Goal: Book appointment/travel/reservation

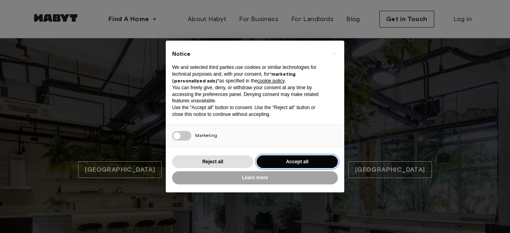
click at [290, 161] on button "Accept all" at bounding box center [297, 162] width 81 height 13
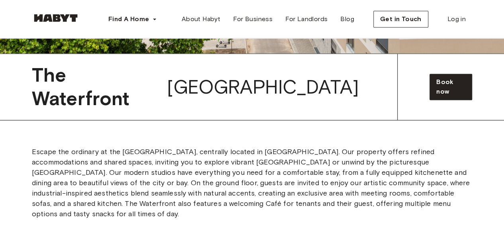
scroll to position [523, 0]
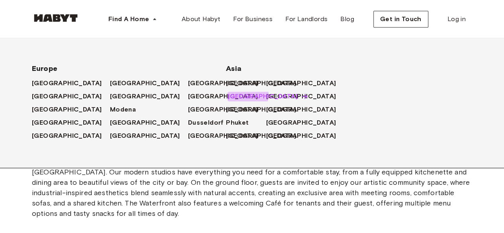
click at [241, 95] on span "[GEOGRAPHIC_DATA]" at bounding box center [263, 97] width 70 height 10
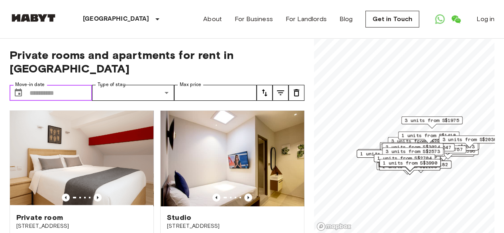
click at [43, 85] on input "Move-in date" at bounding box center [61, 93] width 63 height 16
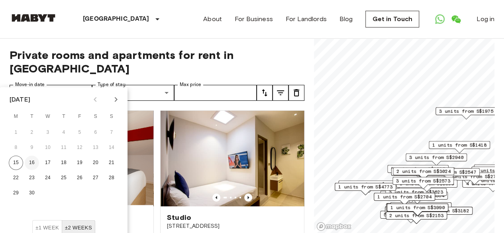
click at [30, 162] on button "16" at bounding box center [32, 163] width 14 height 14
type input "**********"
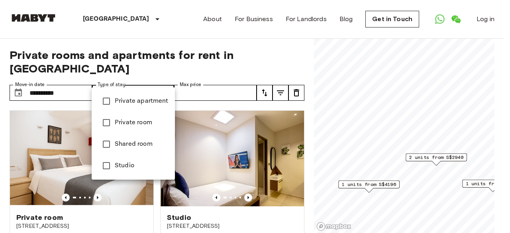
click at [140, 101] on span "Private apartment" at bounding box center [142, 102] width 54 height 10
type input "**********"
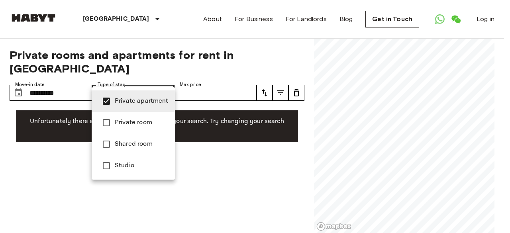
click at [257, 161] on div at bounding box center [255, 116] width 510 height 233
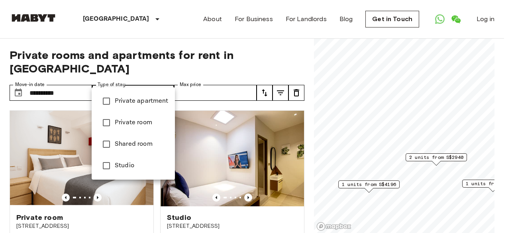
click at [244, 142] on div at bounding box center [255, 116] width 510 height 233
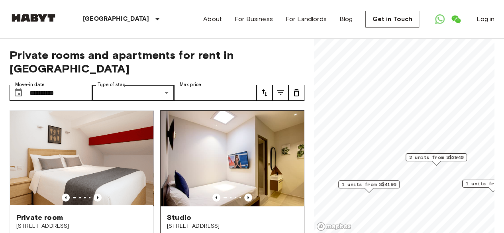
click at [179, 213] on span "Studio" at bounding box center [179, 218] width 24 height 10
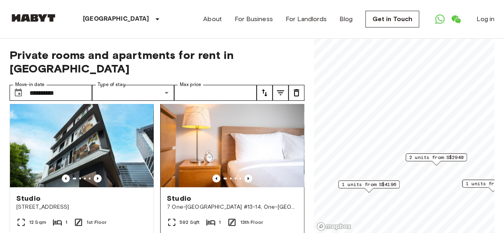
scroll to position [196, 0]
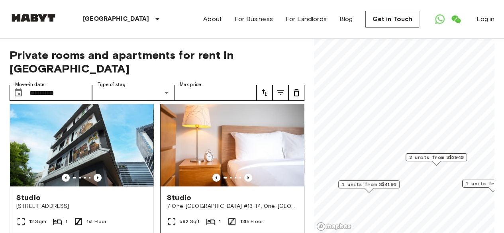
click at [243, 152] on img at bounding box center [233, 139] width 144 height 96
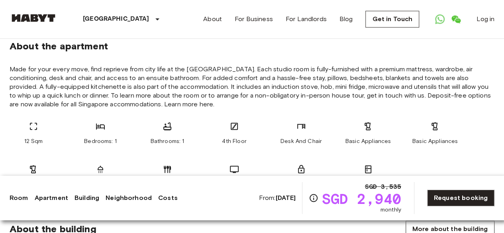
scroll to position [295, 0]
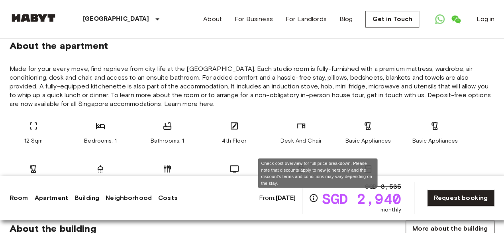
click at [315, 196] on icon "Check cost overview for full price breakdown. Please note that discounts apply …" at bounding box center [314, 198] width 8 height 8
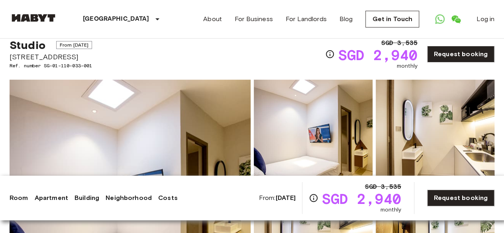
scroll to position [0, 0]
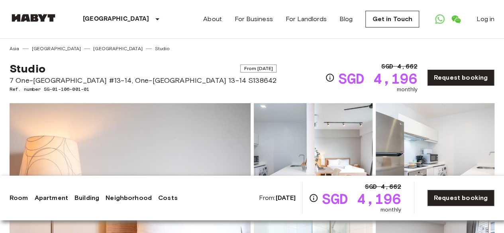
click at [240, 67] on span "From [DATE]" at bounding box center [258, 69] width 36 height 8
click at [242, 69] on div "Studio From Sep 17 2025 7 One-North Gateway #13-14, One-North Residence 13-14 S…" at bounding box center [252, 72] width 485 height 41
click at [317, 197] on icon "Check cost overview for full price breakdown. Please note that discounts apply …" at bounding box center [314, 198] width 10 height 10
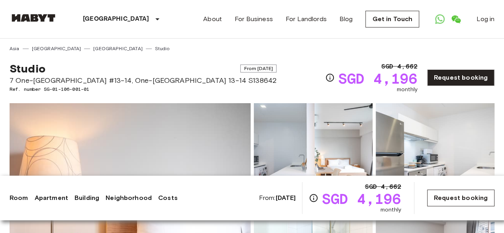
click at [465, 199] on link "Request booking" at bounding box center [461, 198] width 67 height 17
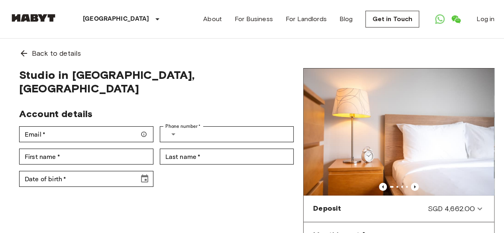
click at [89, 205] on div "Studio in Singapore, West Account details Email   * Email   * Phone number   * …" at bounding box center [157, 227] width 294 height 319
click at [37, 57] on span "Back to details" at bounding box center [56, 53] width 49 height 10
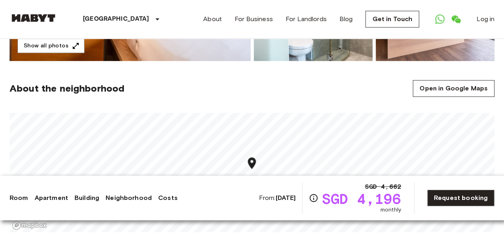
scroll to position [256, 0]
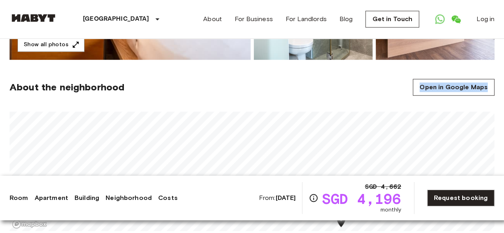
click at [158, 145] on section "About the neighborhood Open in Google Maps" at bounding box center [252, 150] width 485 height 181
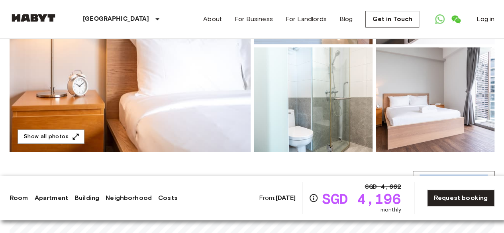
scroll to position [150, 0]
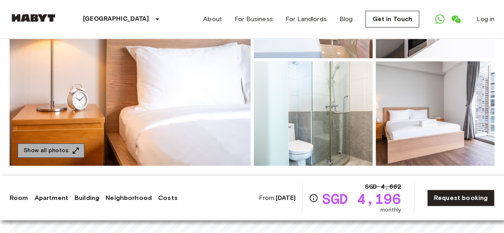
click at [67, 152] on button "Show all photos" at bounding box center [51, 151] width 67 height 15
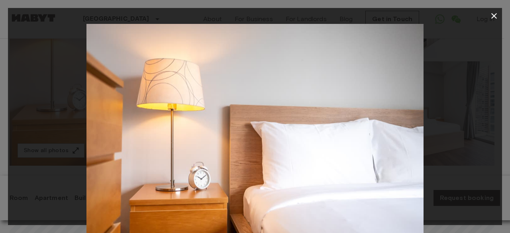
click at [412, 160] on img at bounding box center [255, 136] width 337 height 225
click at [400, 167] on img at bounding box center [255, 136] width 337 height 225
